Goal: Navigation & Orientation: Find specific page/section

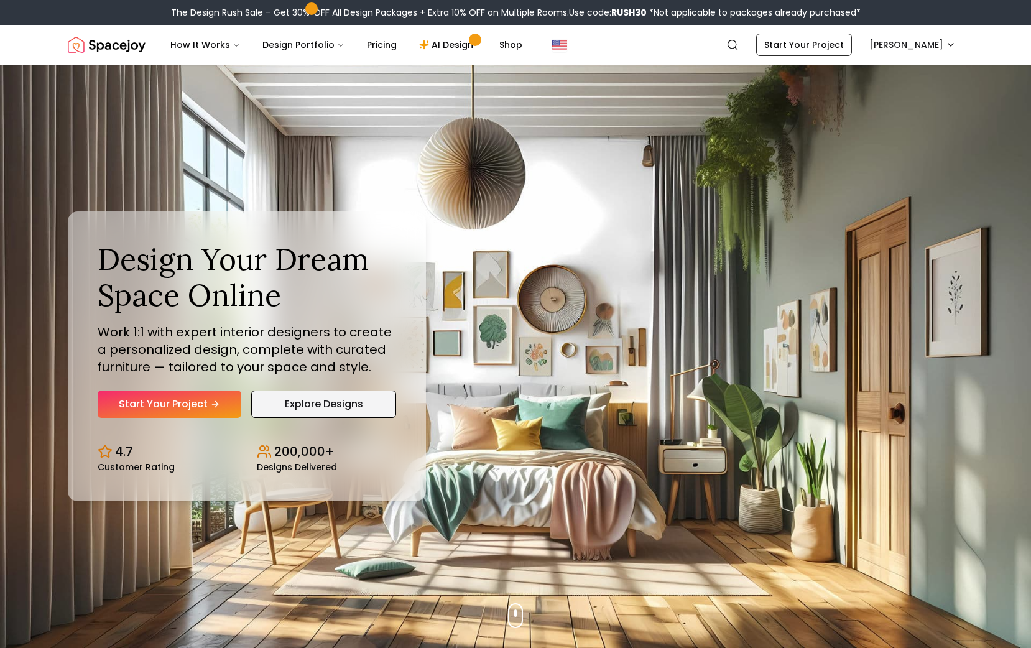
click at [333, 396] on link "Explore Designs" at bounding box center [323, 404] width 145 height 27
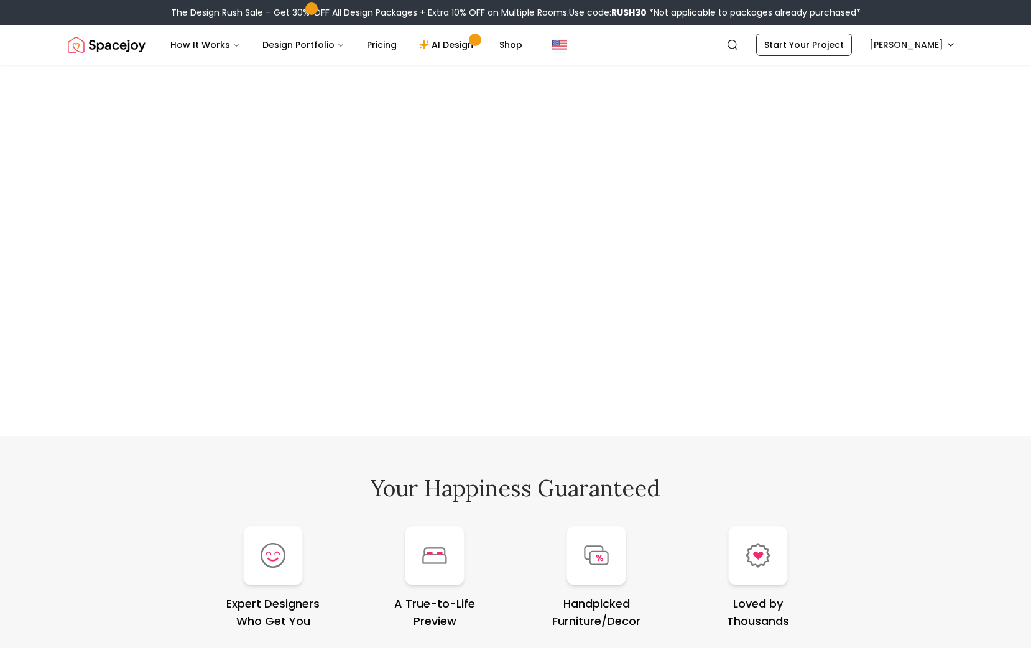
scroll to position [7056, 0]
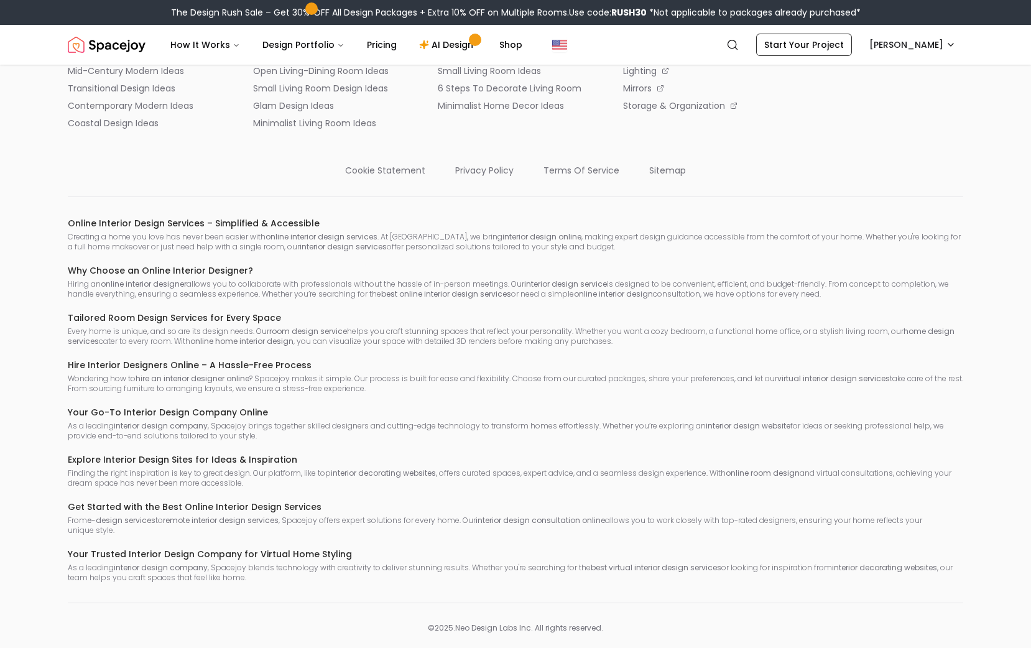
click at [443, 338] on div "Online Interior Design Services – Simplified & Accessible Creating a home you l…" at bounding box center [516, 400] width 896 height 366
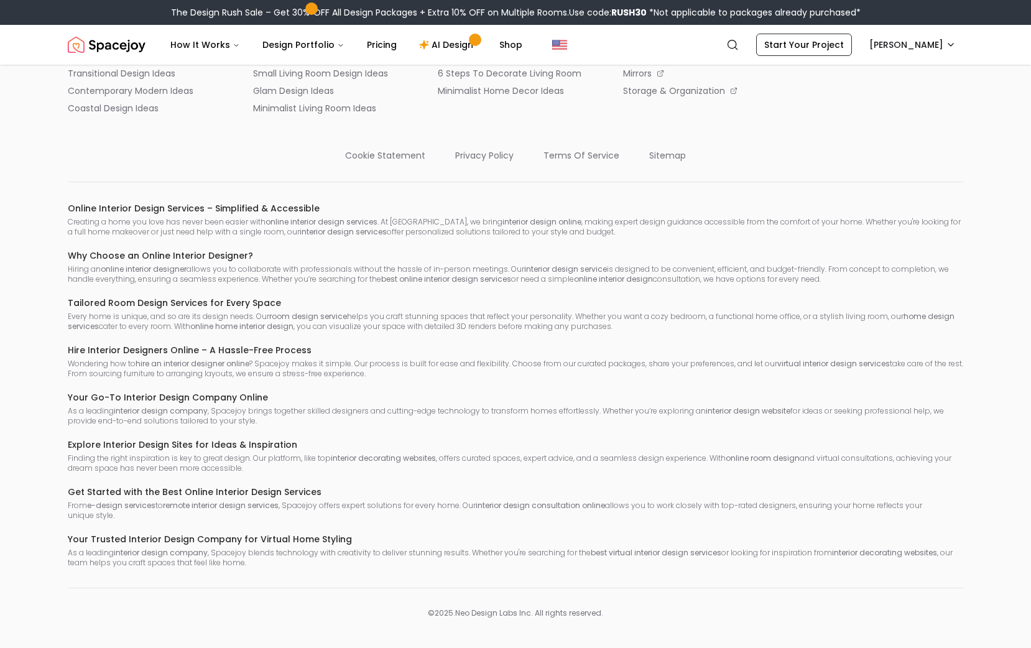
click at [206, 358] on strong "hire an interior designer online" at bounding box center [193, 363] width 114 height 11
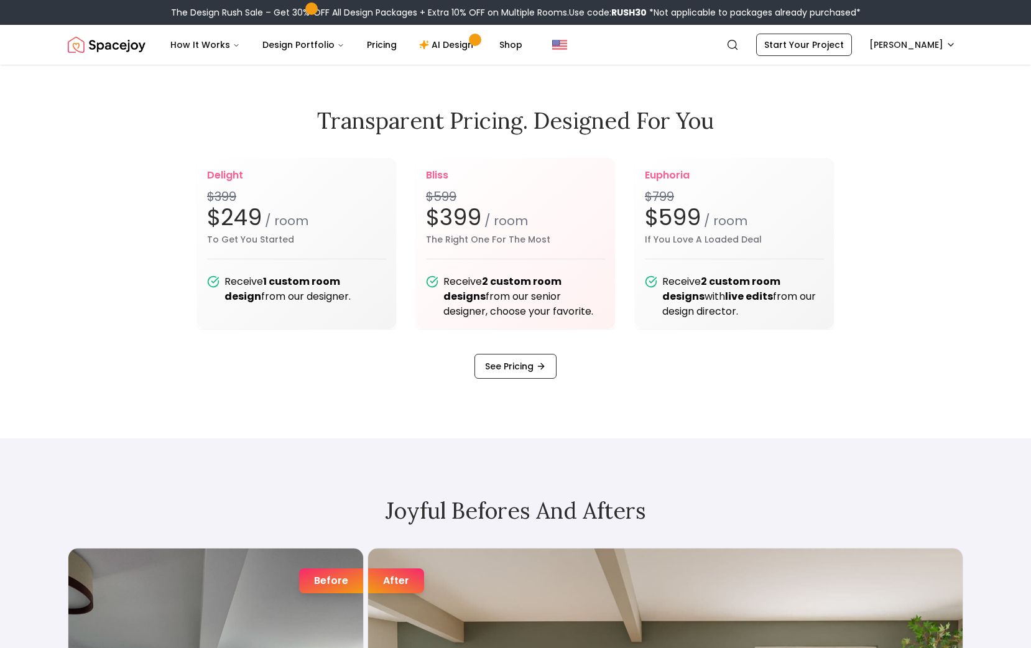
scroll to position [0, 0]
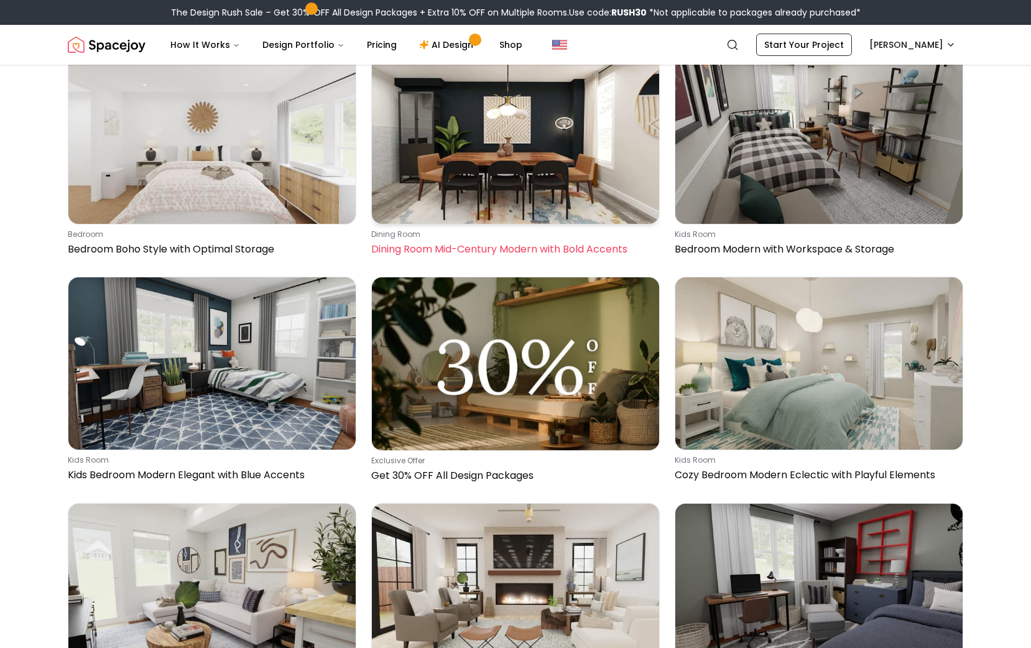
scroll to position [1647, 0]
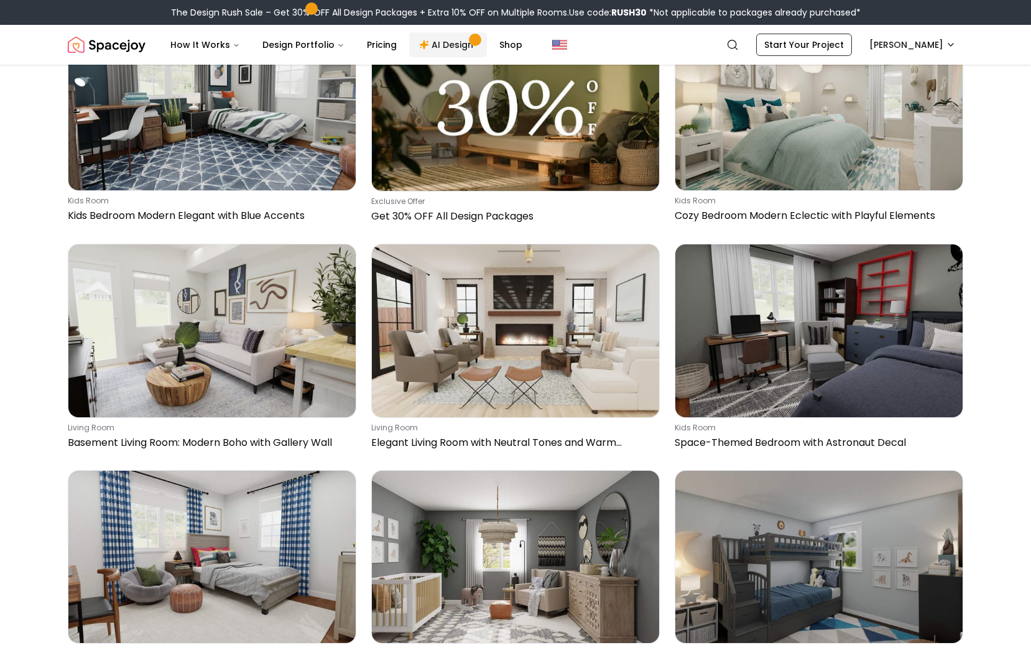
click at [425, 37] on link "AI Design" at bounding box center [448, 44] width 78 height 25
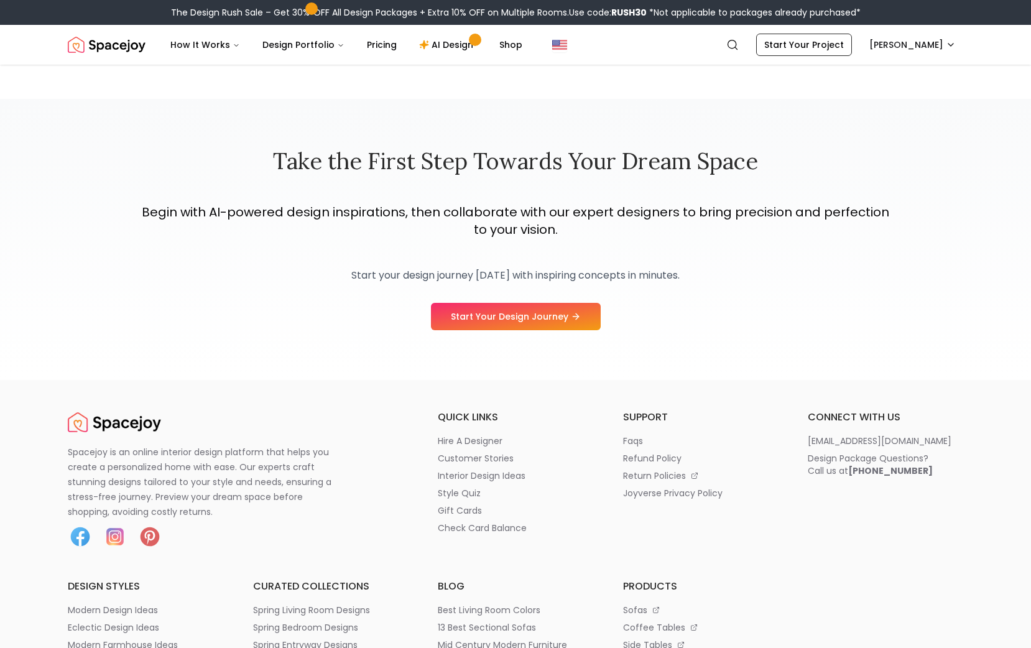
scroll to position [1748, 0]
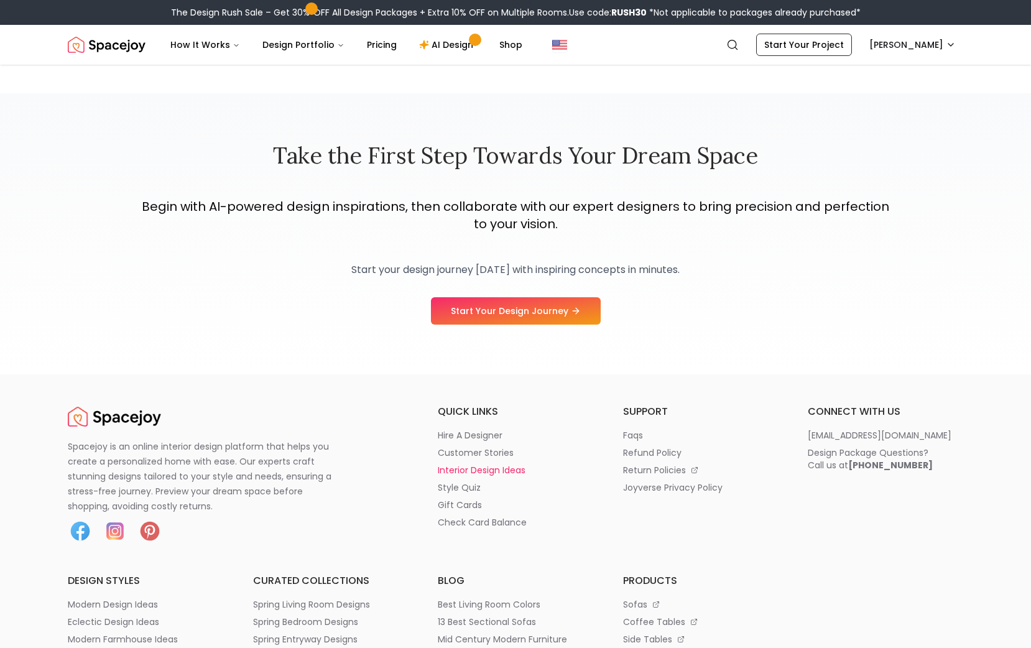
click at [489, 467] on p "interior design ideas" at bounding box center [482, 470] width 88 height 12
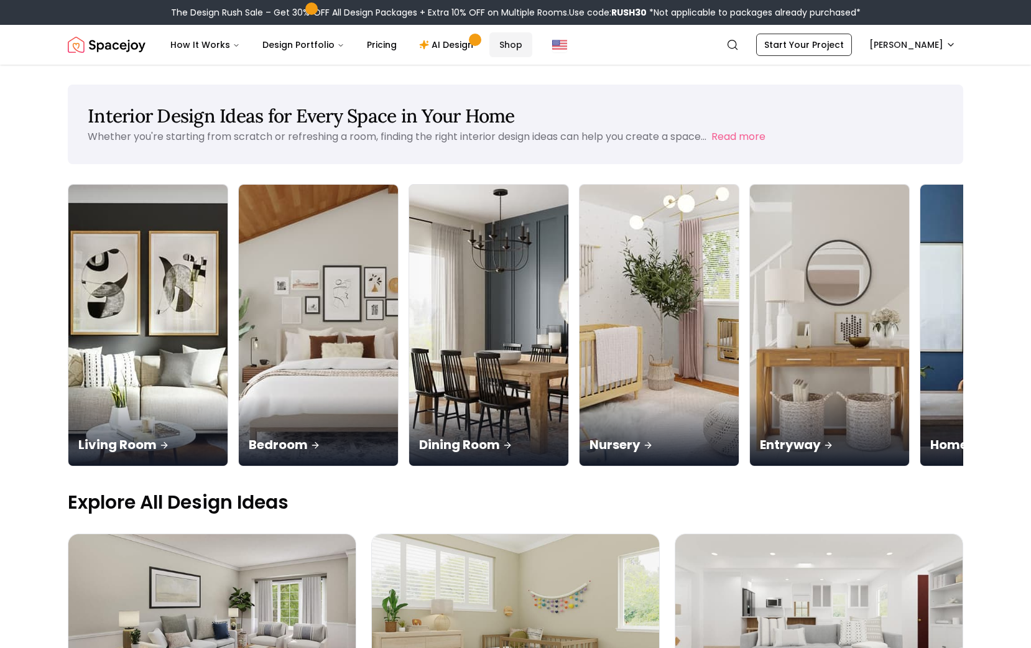
click at [501, 45] on link "Shop" at bounding box center [511, 44] width 43 height 25
